Goal: Check status

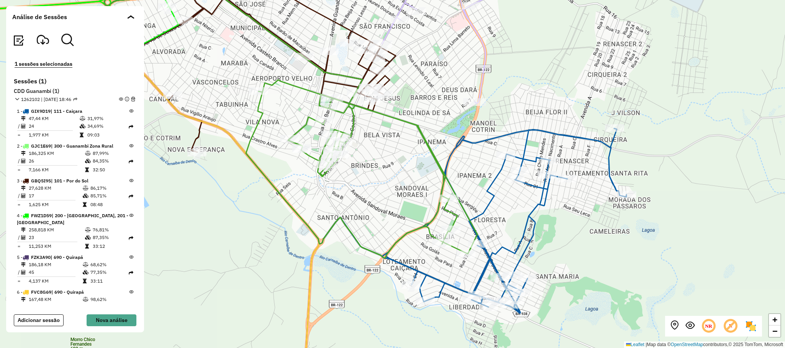
scroll to position [209, 0]
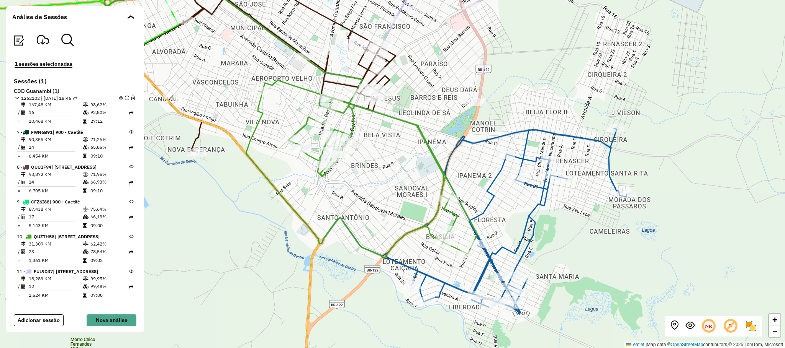
drag, startPoint x: 20, startPoint y: 98, endPoint x: 105, endPoint y: 113, distance: 86.0
click at [53, 100] on div "1262102 | [DATE] 18:46" at bounding box center [46, 98] width 62 height 7
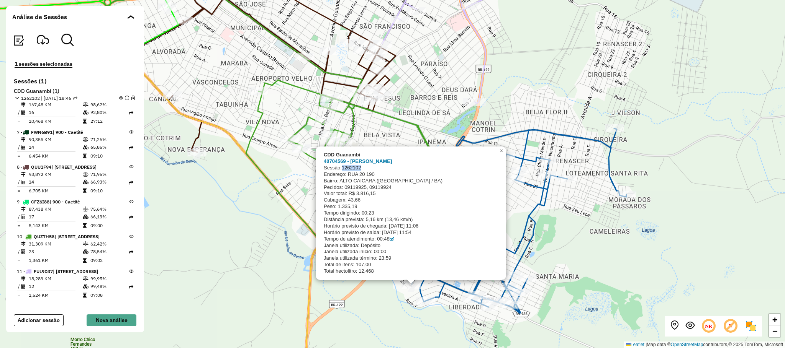
drag, startPoint x: 358, startPoint y: 169, endPoint x: 343, endPoint y: 168, distance: 15.0
click at [343, 168] on div "Sessão: 1262102" at bounding box center [410, 168] width 173 height 7
copy span "1262102"
